Goal: Task Accomplishment & Management: Use online tool/utility

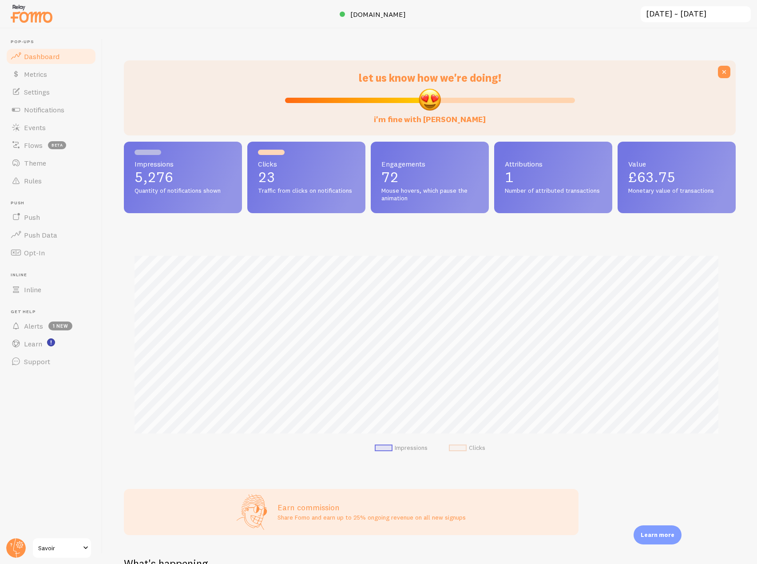
scroll to position [233, 605]
click at [63, 118] on ul "Pop-ups Dashboard Metrics Settings Notifications Events Flows beta Theme Rules …" at bounding box center [51, 204] width 92 height 331
click at [58, 130] on link "Events" at bounding box center [51, 128] width 92 height 18
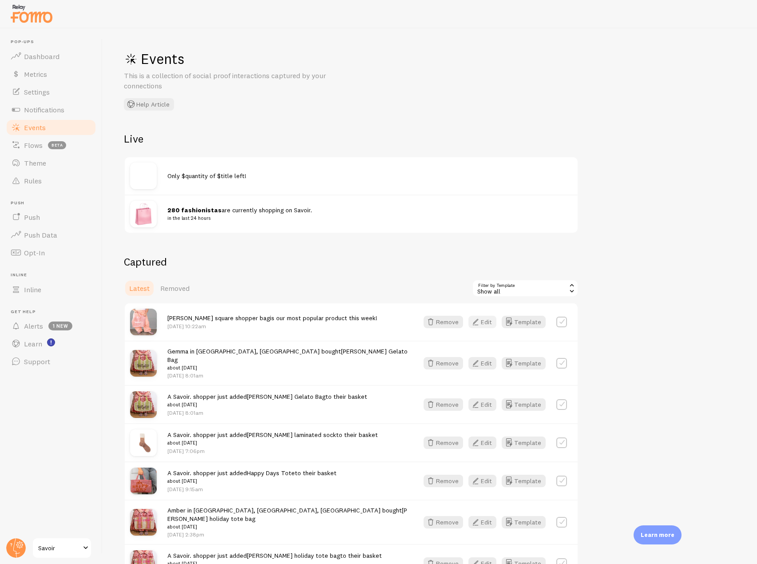
click at [484, 325] on button "Edit" at bounding box center [483, 322] width 28 height 12
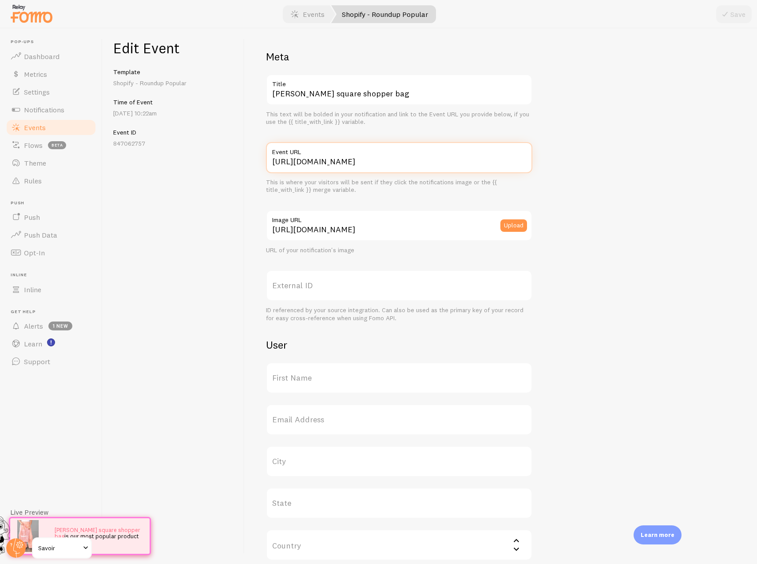
scroll to position [0, 27]
drag, startPoint x: 270, startPoint y: 169, endPoint x: 589, endPoint y: 177, distance: 319.1
click at [589, 177] on div "Meta Gracie square shopper bag Title This text will be bolded in your notificat…" at bounding box center [501, 364] width 470 height 629
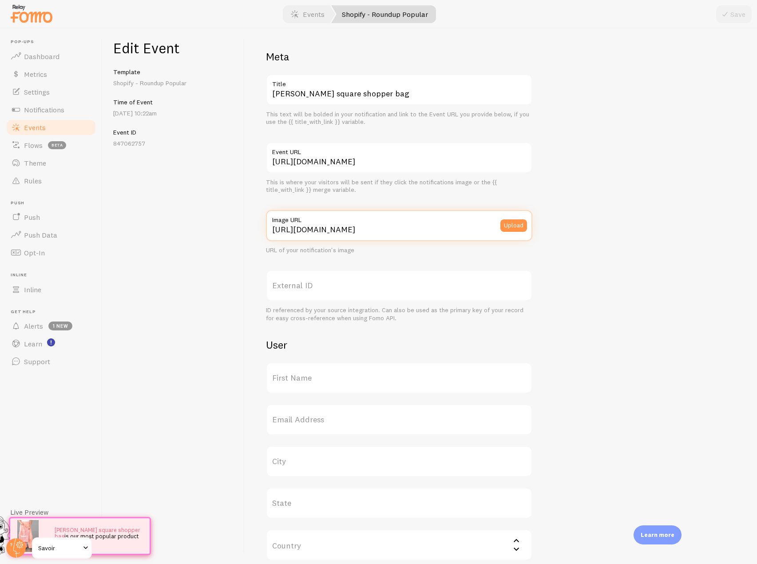
scroll to position [0, 117]
drag, startPoint x: 268, startPoint y: 232, endPoint x: 608, endPoint y: 242, distance: 340.0
click at [608, 242] on div "Meta Gracie square shopper bag Title This text will be bolded in your notificat…" at bounding box center [501, 364] width 470 height 629
click at [69, 107] on link "Notifications" at bounding box center [51, 110] width 92 height 18
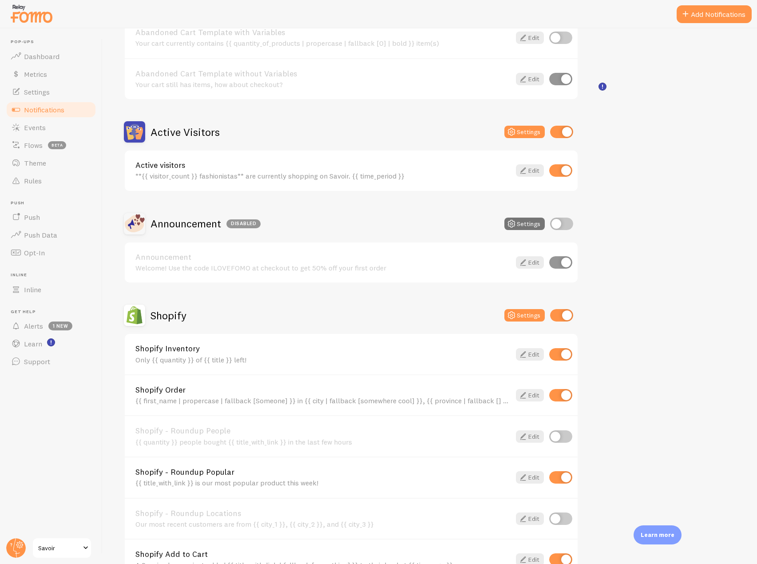
scroll to position [222, 0]
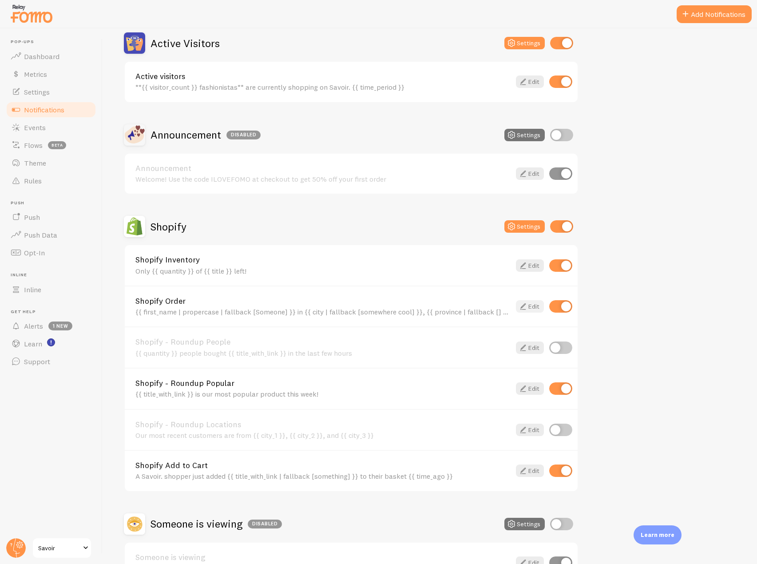
click at [531, 306] on link "Edit" at bounding box center [530, 306] width 28 height 12
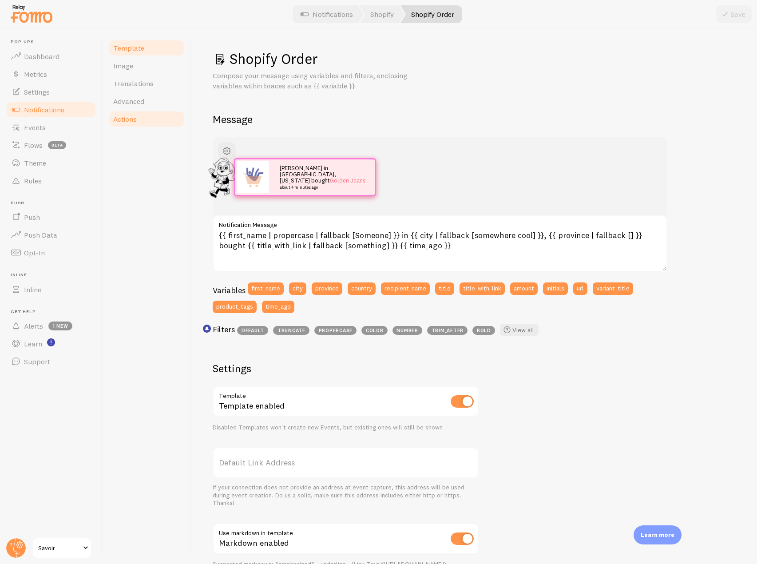
click at [145, 123] on link "Actions" at bounding box center [147, 119] width 78 height 18
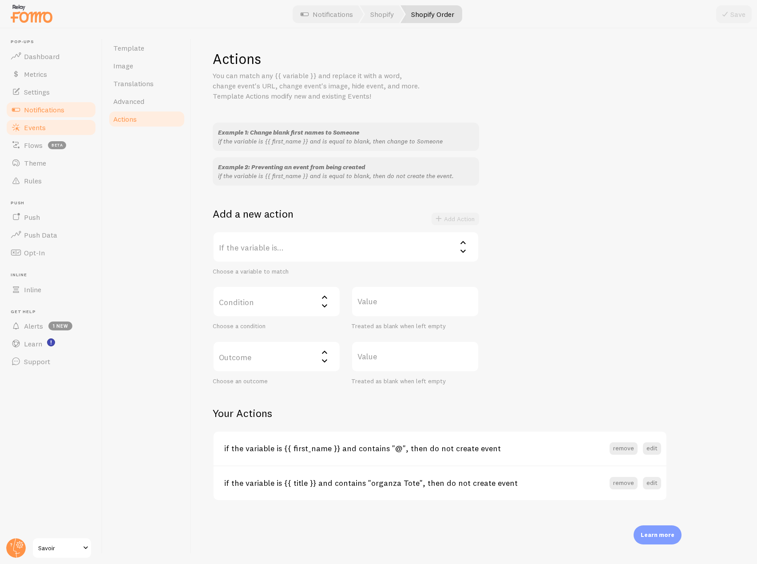
click at [63, 129] on link "Events" at bounding box center [51, 128] width 92 height 18
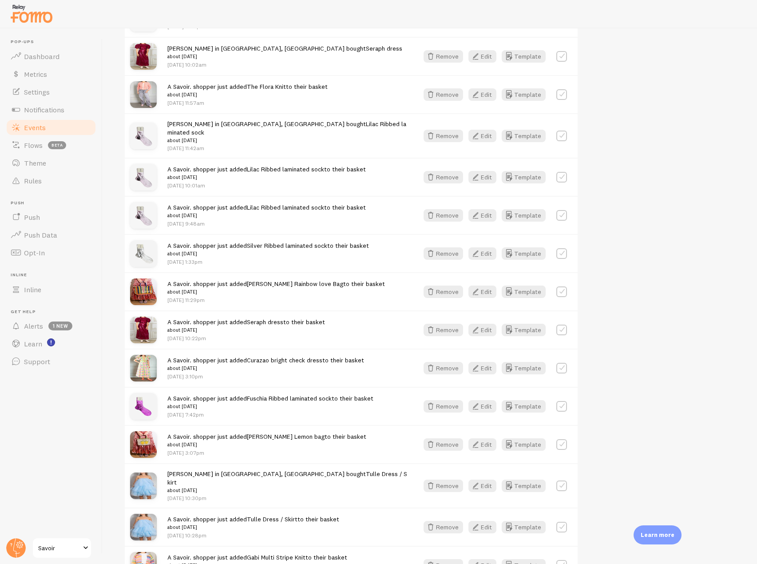
scroll to position [400, 0]
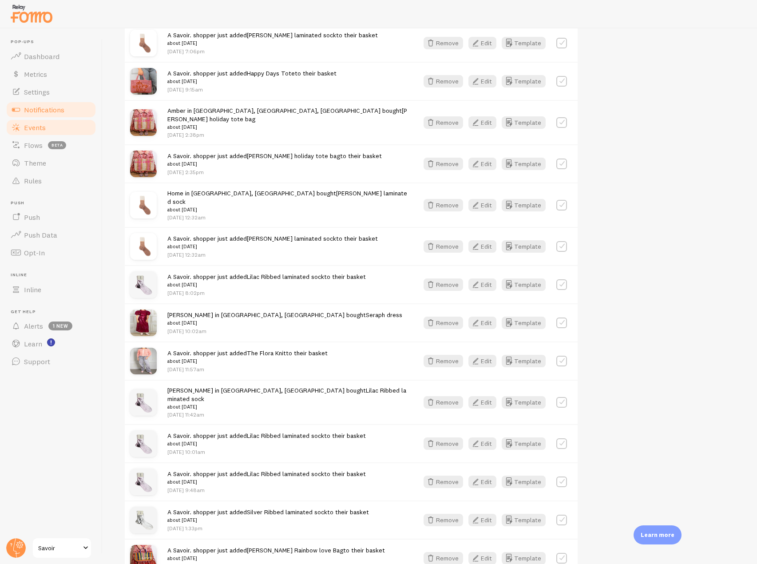
click at [51, 105] on span "Notifications" at bounding box center [44, 109] width 40 height 9
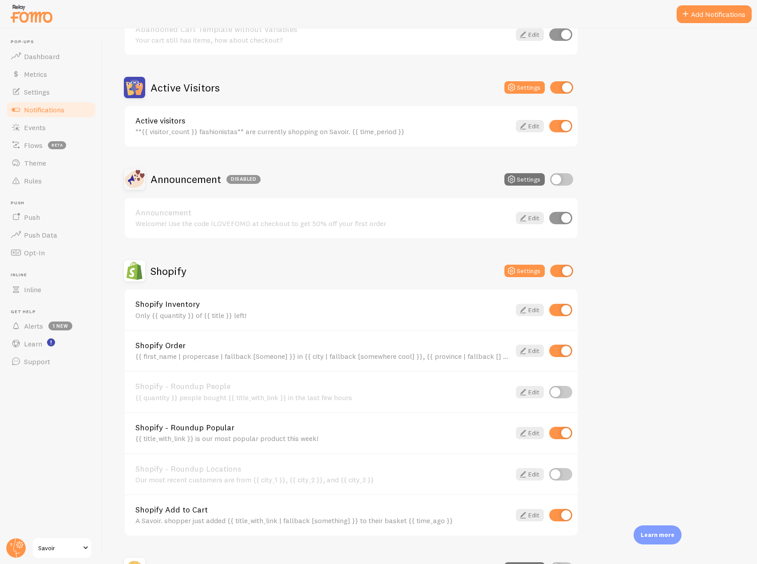
scroll to position [222, 0]
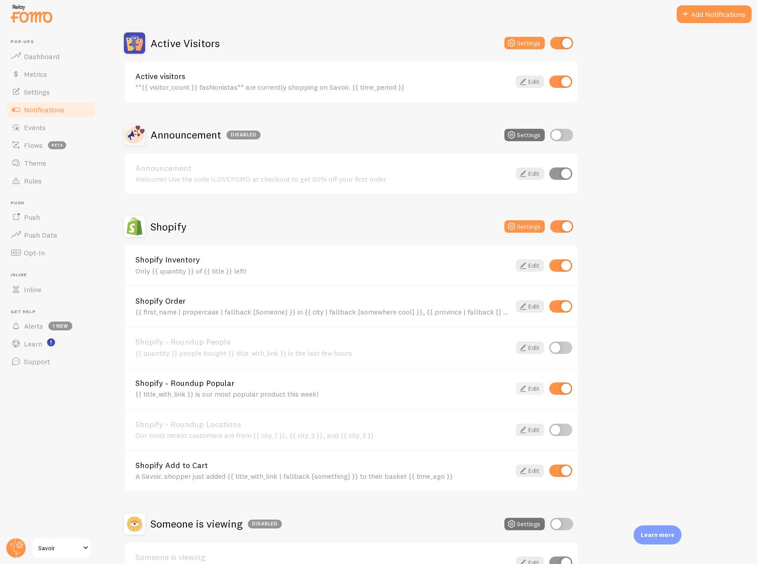
click at [528, 386] on icon at bounding box center [523, 388] width 11 height 11
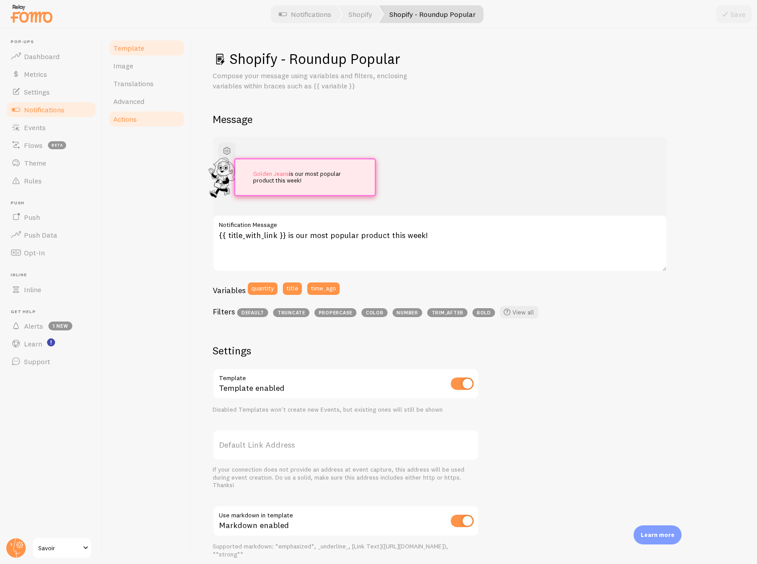
click at [116, 122] on span "Actions" at bounding box center [125, 119] width 24 height 9
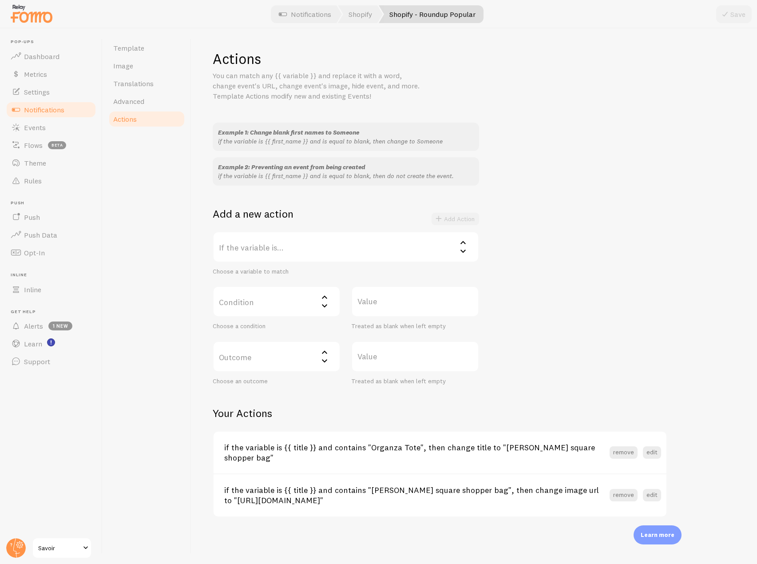
click at [302, 254] on label "If the variable is..." at bounding box center [346, 246] width 267 height 31
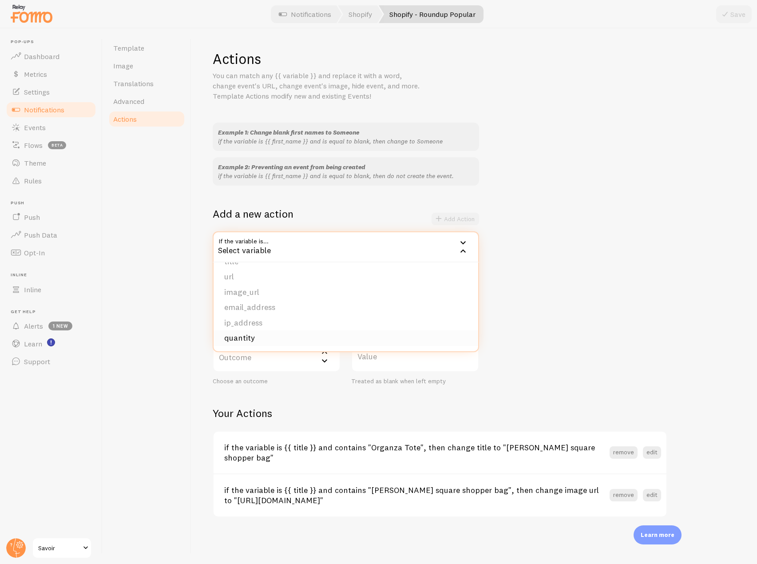
scroll to position [31, 0]
click at [262, 321] on li "url" at bounding box center [346, 322] width 265 height 16
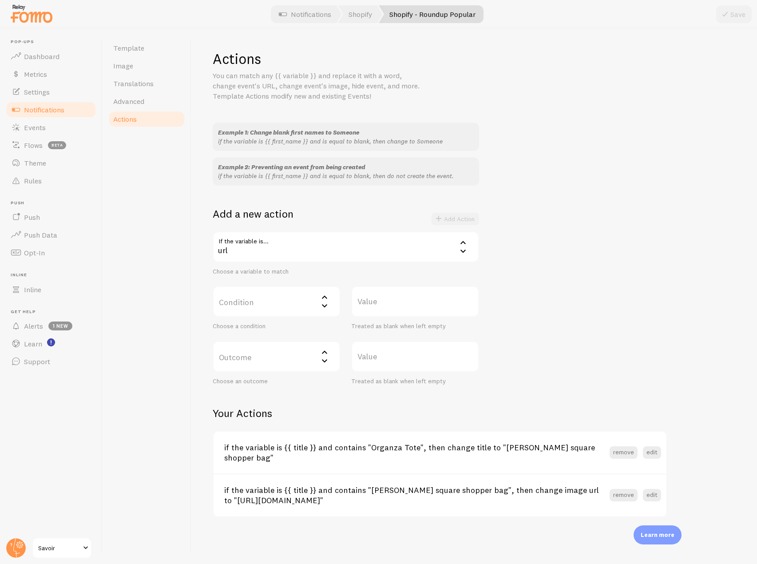
click at [299, 303] on label "Condition" at bounding box center [277, 301] width 128 height 31
click at [257, 359] on li "contains" at bounding box center [277, 361] width 126 height 16
click at [390, 317] on label "Value" at bounding box center [415, 301] width 128 height 31
click at [390, 317] on input "Value" at bounding box center [415, 301] width 128 height 31
paste input "the-savoir-organza-tote"
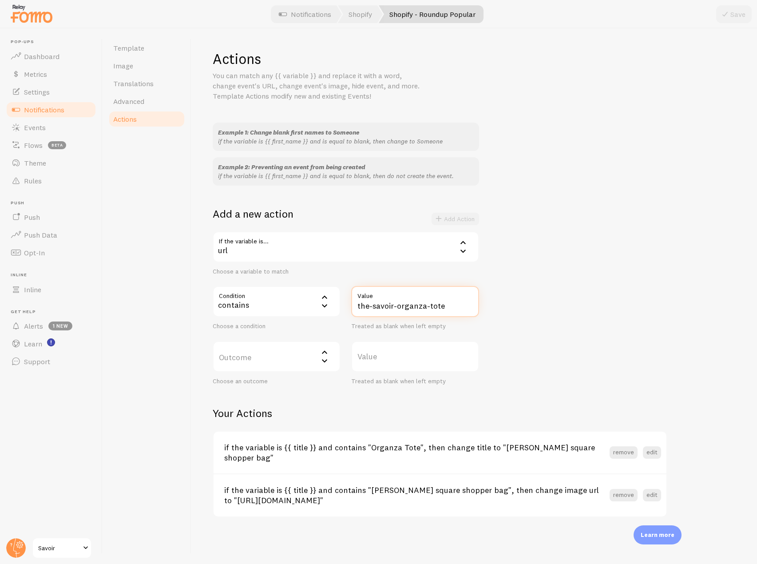
type input "the-savoir-organza-tote"
click at [272, 356] on label "Outcome" at bounding box center [277, 356] width 128 height 31
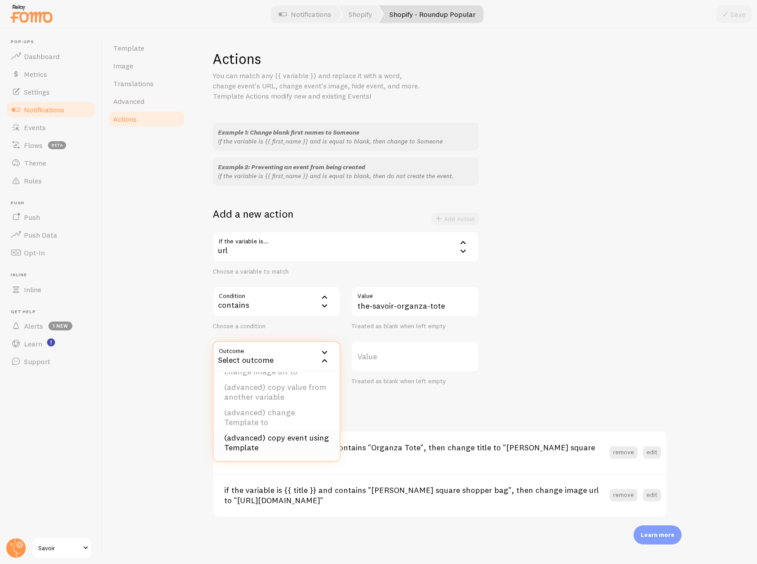
scroll to position [45, 0]
click at [286, 389] on li "change event url to" at bounding box center [277, 386] width 126 height 16
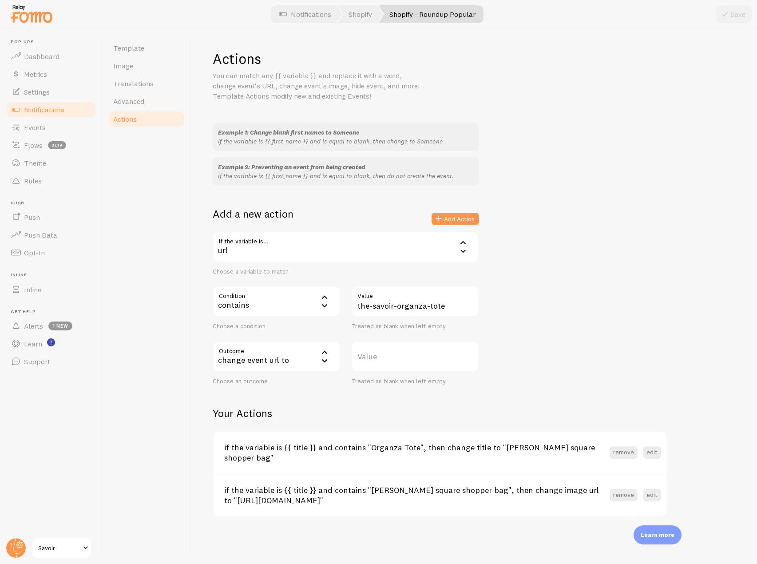
click at [387, 358] on label "Value" at bounding box center [415, 356] width 128 height 31
click at [387, 358] on input "Value" at bounding box center [415, 356] width 128 height 31
drag, startPoint x: 498, startPoint y: 450, endPoint x: 592, endPoint y: 450, distance: 93.7
click at [592, 450] on h3 "if the variable is {{ title }} and contains "Organza Tote", then change title t…" at bounding box center [417, 452] width 386 height 20
copy h3 "[PERSON_NAME] square shopper bag"
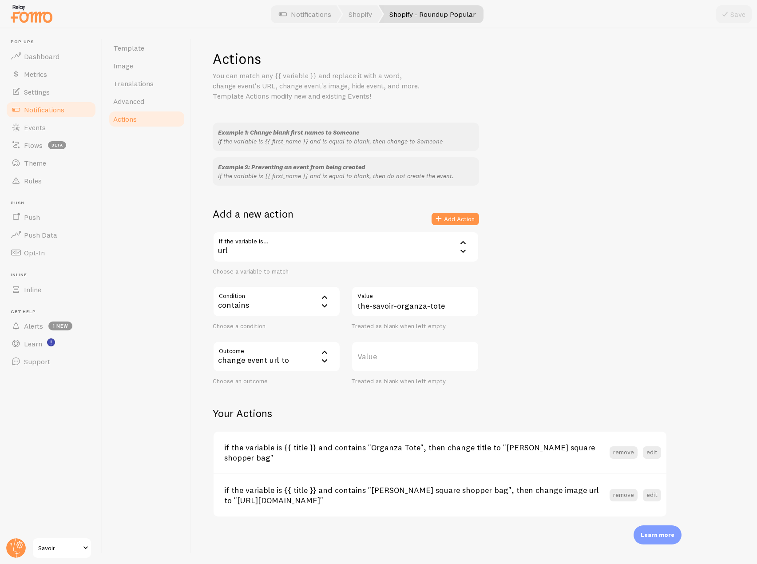
click at [382, 358] on label "Value" at bounding box center [415, 356] width 128 height 31
click at [382, 358] on input "Value" at bounding box center [415, 356] width 128 height 31
paste input "https://savoir.shop/products/gracie-square-shopper-bag?_pos=1&_psq=Gracie+squar…"
type input "https://savoir.shop/products/gracie-square-shopper-bag?_pos=1&_psq=Gracie+squar…"
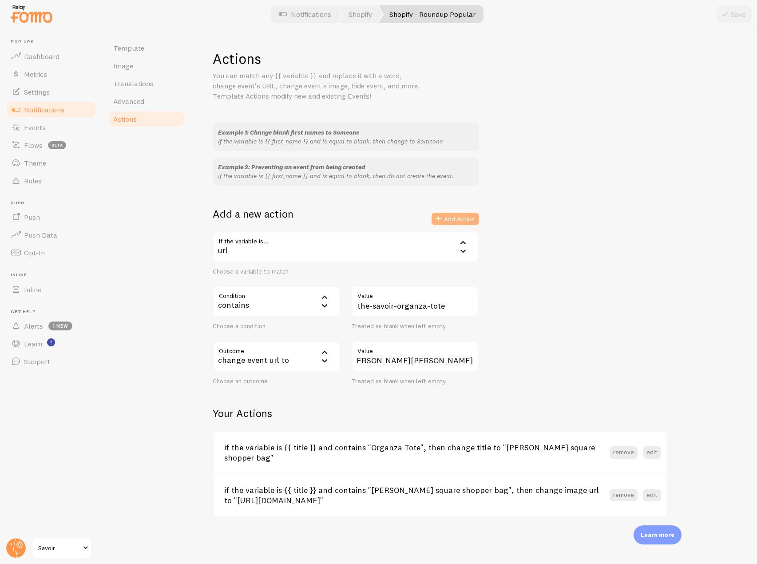
scroll to position [0, 0]
click at [462, 214] on button "Add Action" at bounding box center [456, 219] width 48 height 12
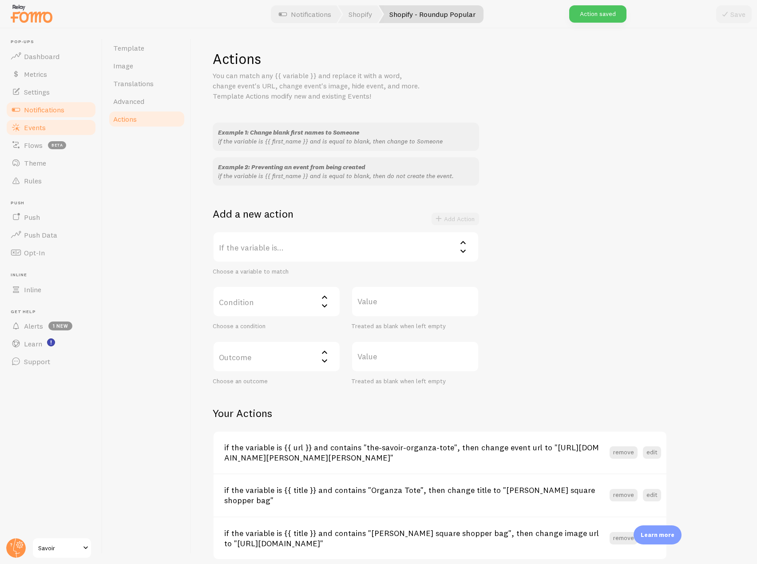
click at [38, 124] on span "Events" at bounding box center [35, 127] width 22 height 9
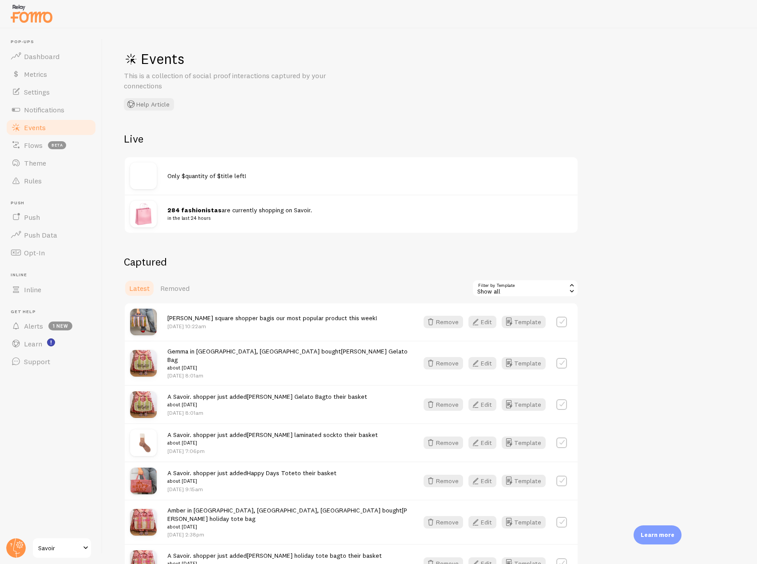
click at [52, 130] on link "Events" at bounding box center [51, 128] width 92 height 18
click at [51, 109] on span "Notifications" at bounding box center [44, 109] width 40 height 9
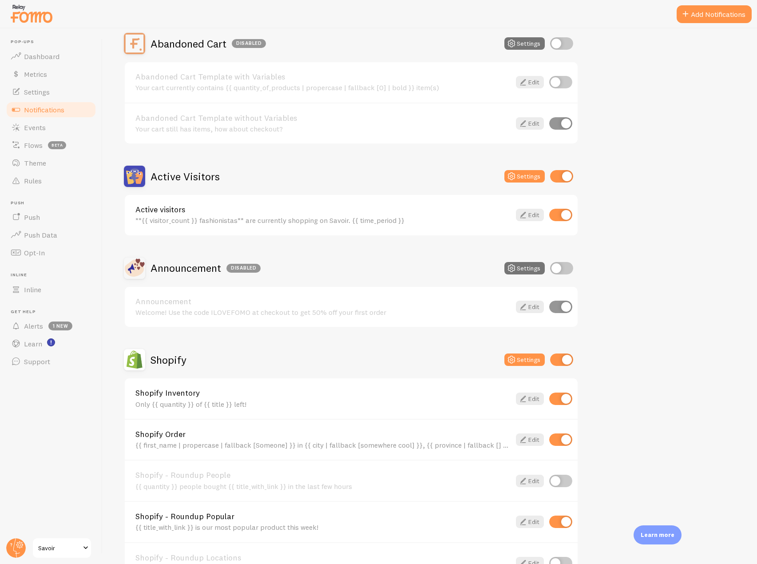
scroll to position [222, 0]
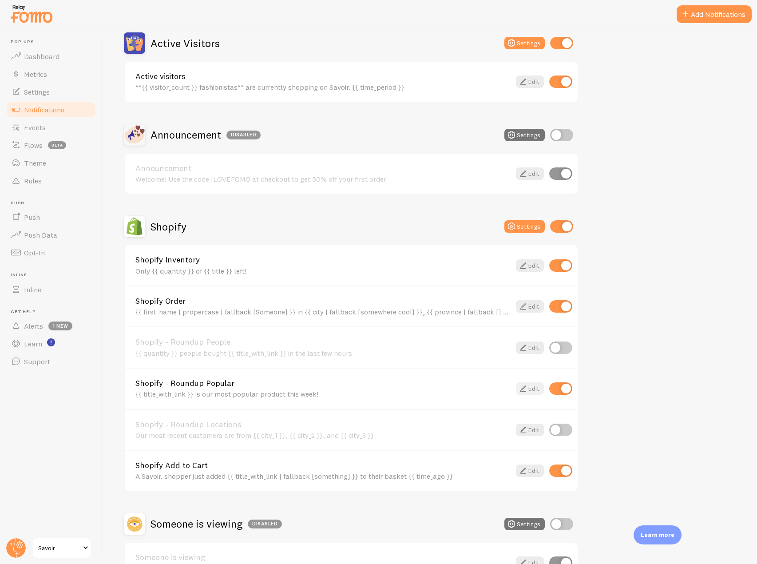
click at [522, 386] on icon at bounding box center [523, 388] width 11 height 11
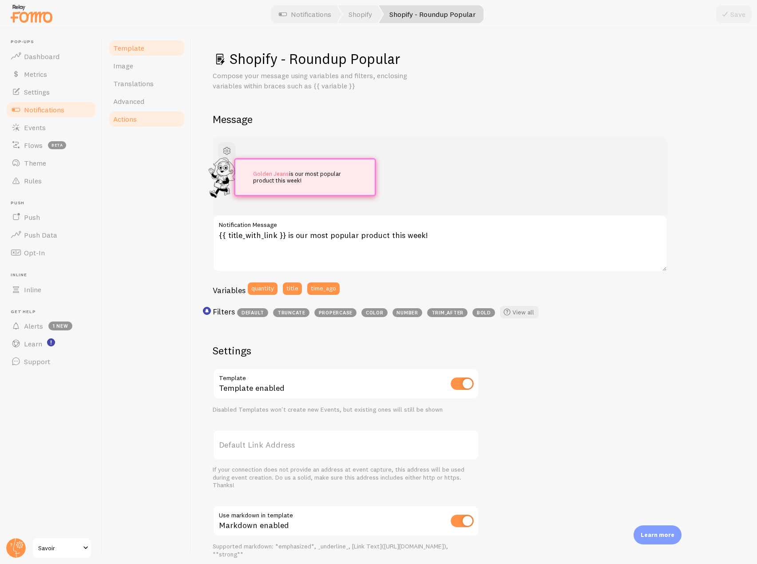
click at [143, 122] on link "Actions" at bounding box center [147, 119] width 78 height 18
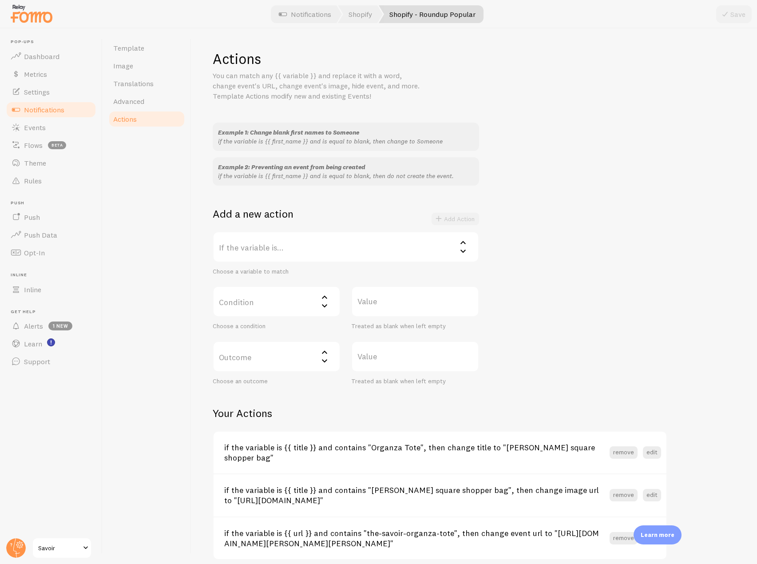
scroll to position [31, 0]
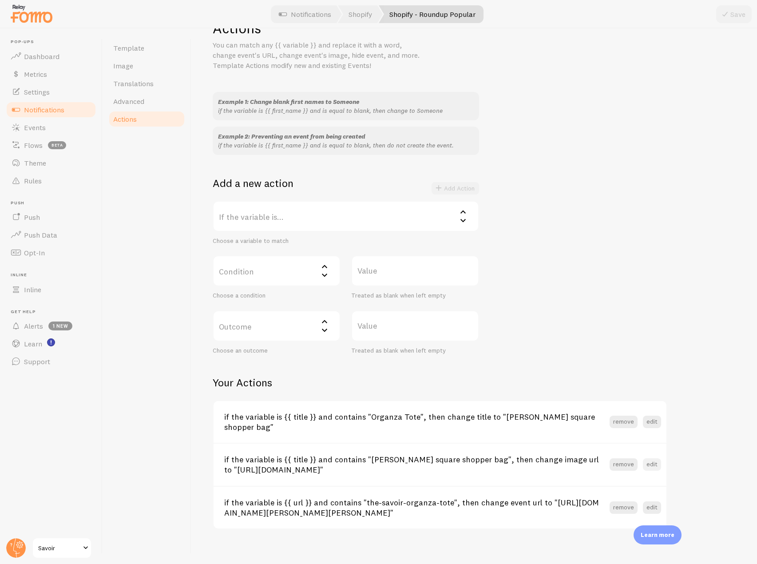
click at [645, 458] on button "edit" at bounding box center [652, 464] width 18 height 12
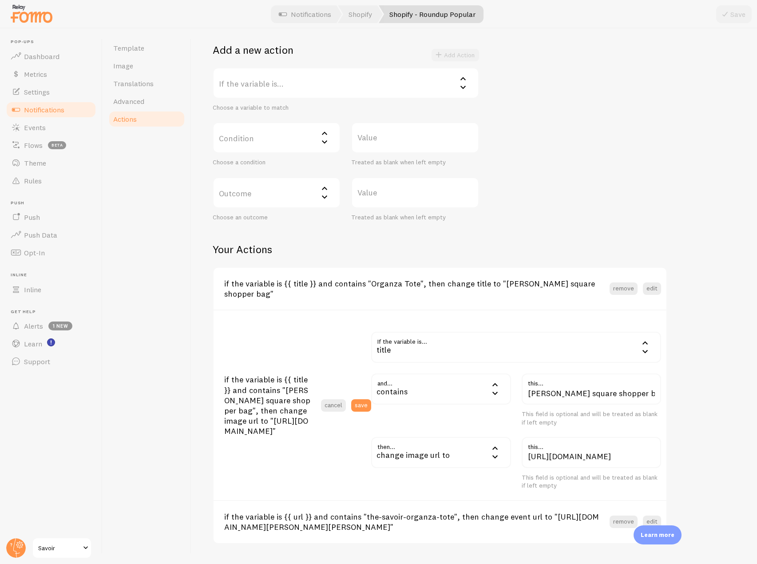
scroll to position [178, 0]
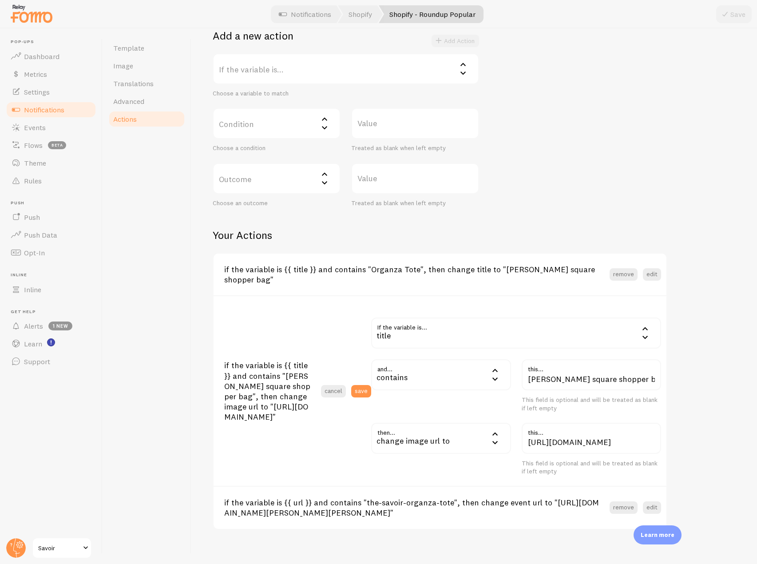
click at [115, 115] on span "Actions" at bounding box center [125, 119] width 24 height 9
click at [135, 124] on link "Actions" at bounding box center [147, 119] width 78 height 18
click at [135, 91] on link "Translations" at bounding box center [147, 84] width 78 height 18
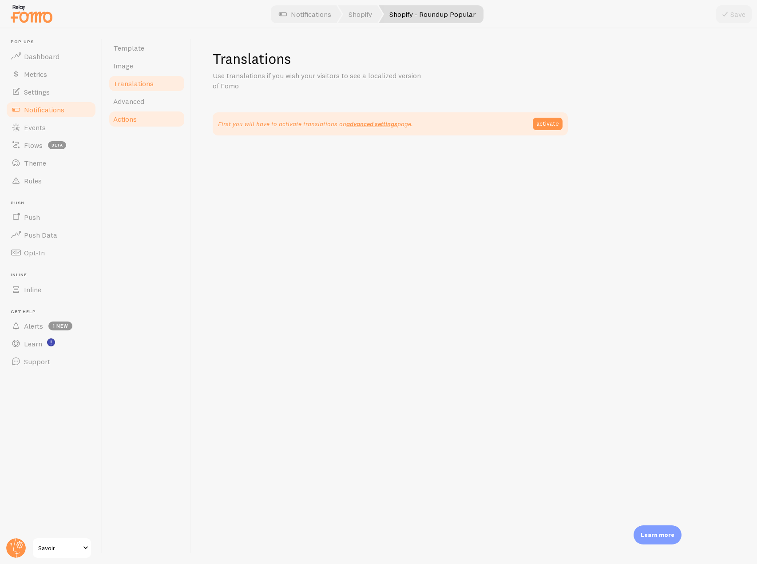
click at [134, 117] on span "Actions" at bounding box center [125, 119] width 24 height 9
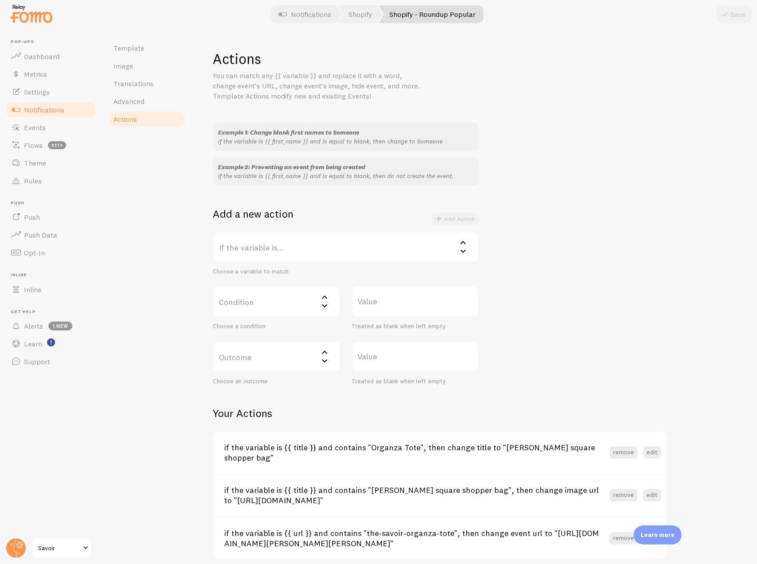
scroll to position [31, 0]
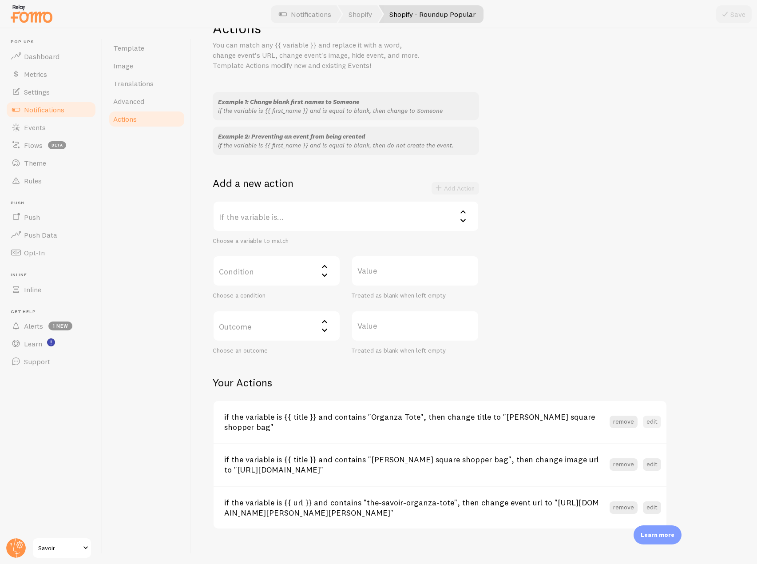
click at [651, 420] on button "edit" at bounding box center [652, 422] width 18 height 12
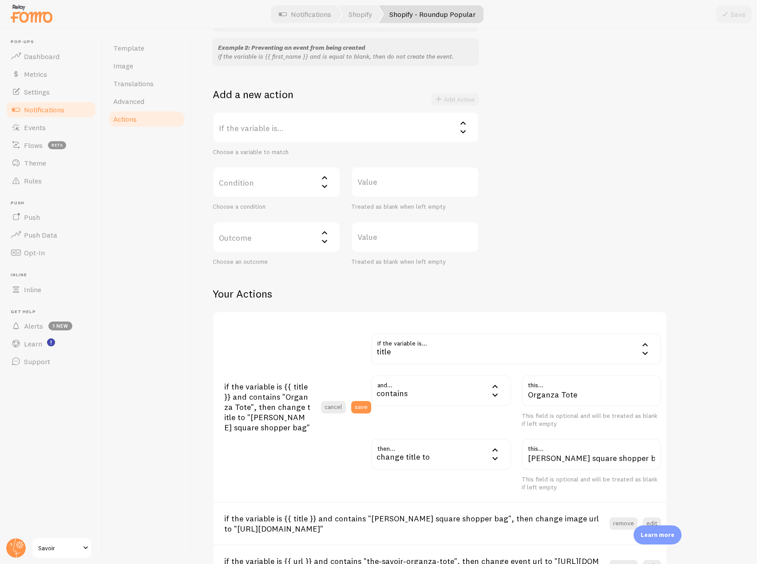
scroll to position [187, 0]
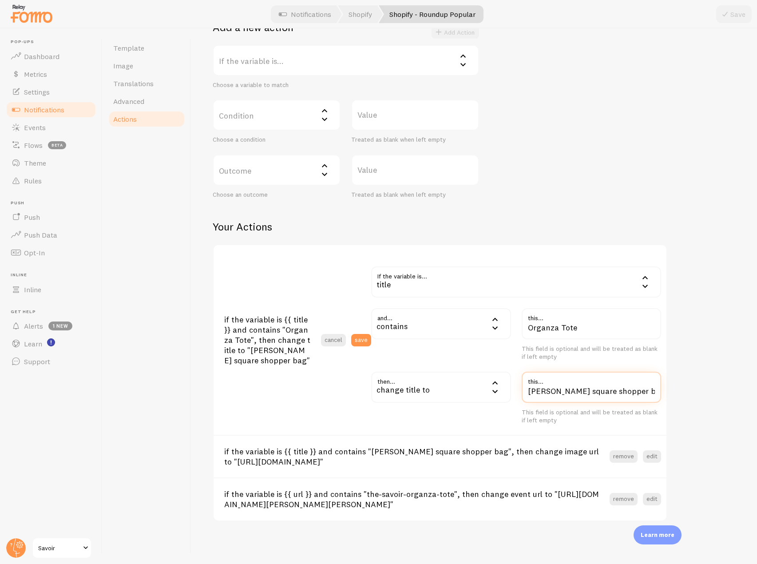
click at [558, 393] on input "[PERSON_NAME] square shopper bag" at bounding box center [592, 387] width 140 height 31
type input "Gracie Square shopper bag"
click at [367, 345] on button "save" at bounding box center [361, 340] width 20 height 12
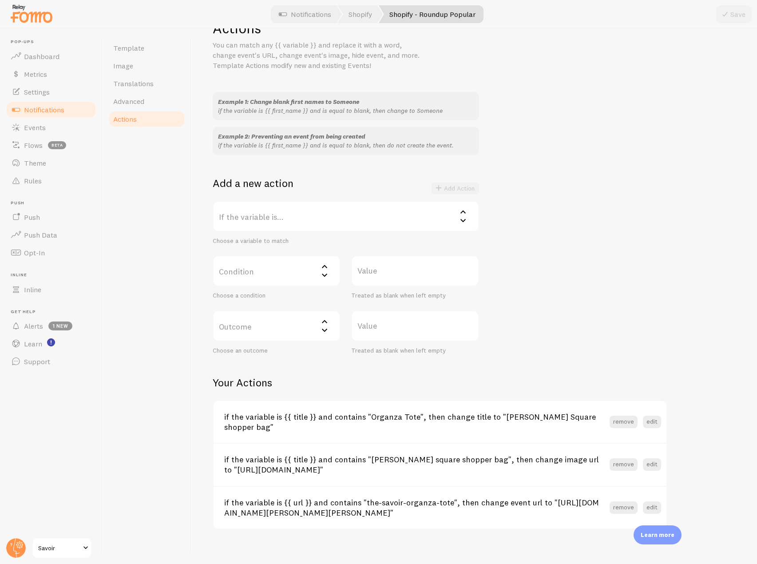
click at [44, 115] on link "Notifications" at bounding box center [51, 110] width 92 height 18
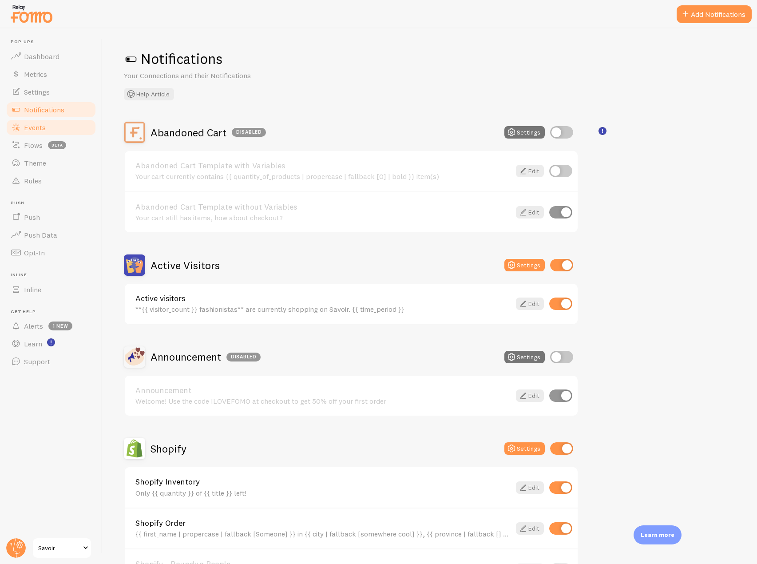
click at [33, 126] on span "Events" at bounding box center [35, 127] width 22 height 9
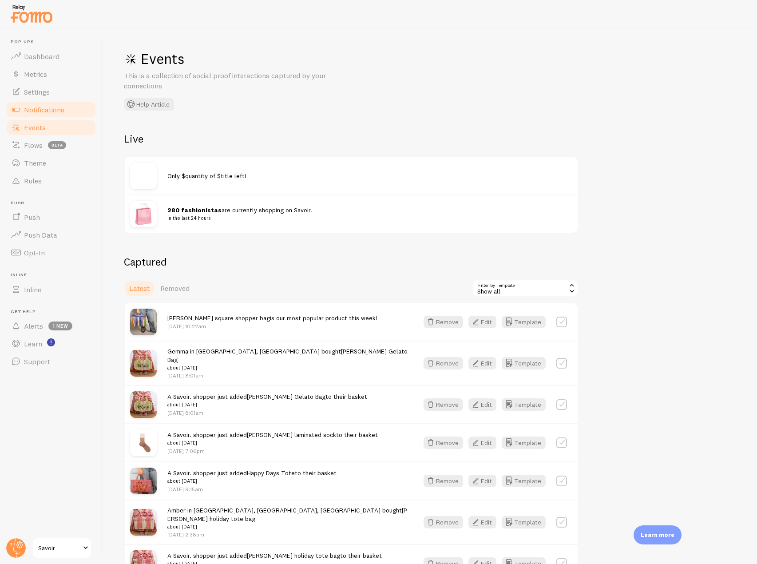
click at [64, 109] on span "Notifications" at bounding box center [44, 109] width 40 height 9
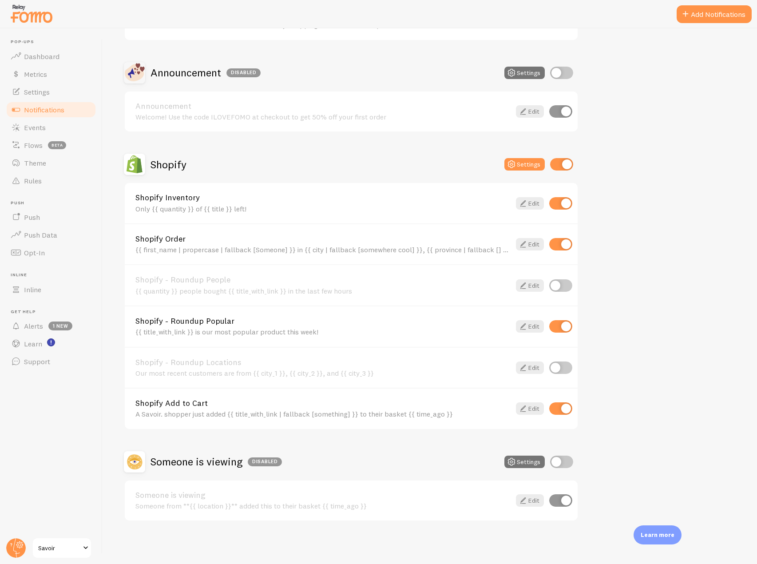
scroll to position [195, 0]
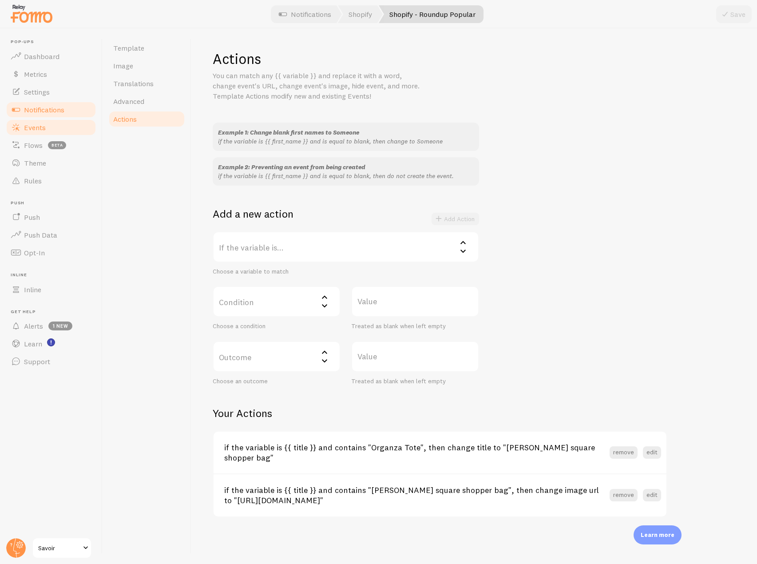
click at [47, 128] on link "Events" at bounding box center [51, 128] width 92 height 18
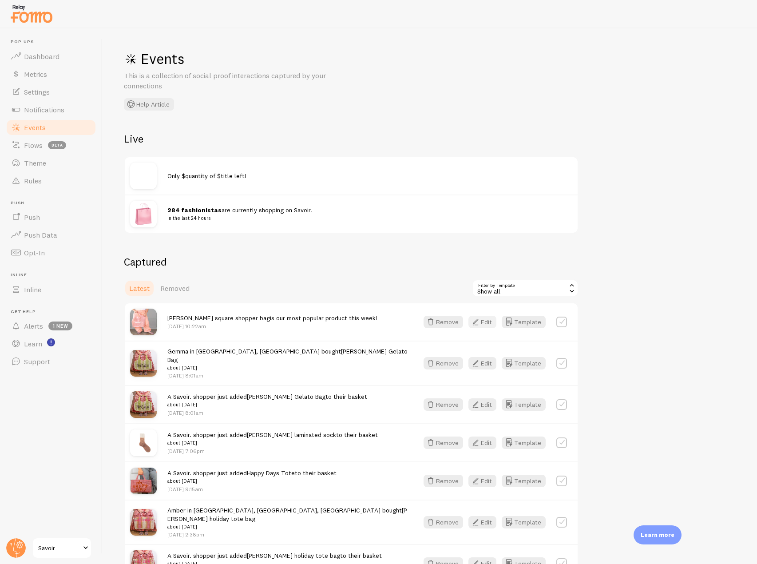
click at [479, 322] on icon "button" at bounding box center [475, 322] width 11 height 11
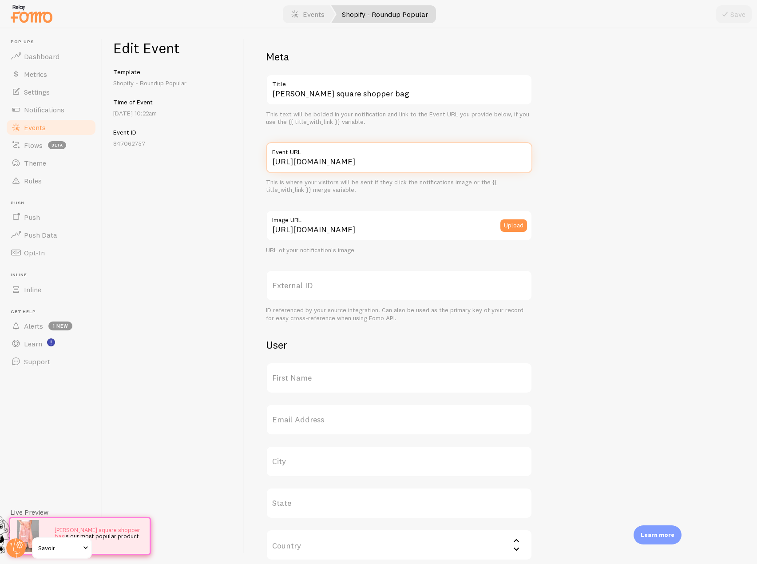
scroll to position [0, 27]
drag, startPoint x: 268, startPoint y: 163, endPoint x: 423, endPoint y: 157, distance: 155.6
click at [423, 157] on div "[URL][DOMAIN_NAME] Event URL" at bounding box center [399, 157] width 267 height 31
click at [350, 162] on input "[URL][DOMAIN_NAME]" at bounding box center [399, 157] width 267 height 31
click at [347, 162] on input "[URL][DOMAIN_NAME]" at bounding box center [399, 157] width 267 height 31
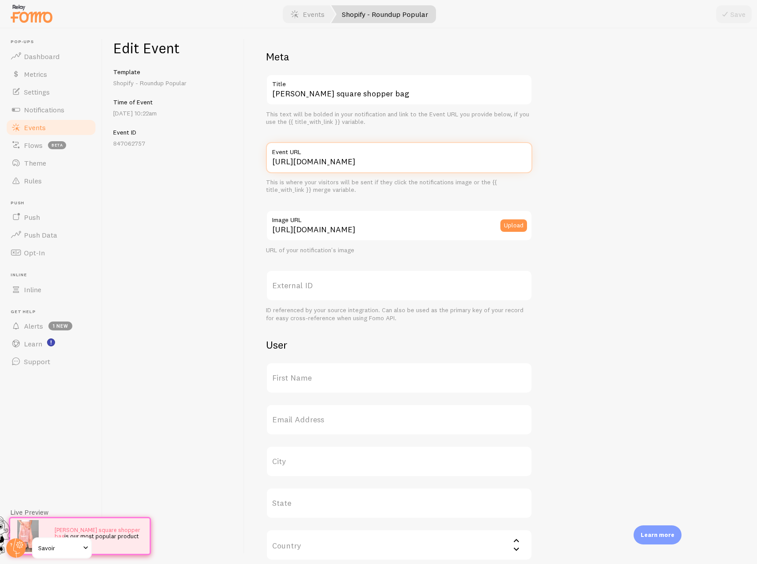
drag, startPoint x: 349, startPoint y: 162, endPoint x: 434, endPoint y: 162, distance: 85.3
click at [434, 162] on input "[URL][DOMAIN_NAME]" at bounding box center [399, 157] width 267 height 31
